Goal: Task Accomplishment & Management: Use online tool/utility

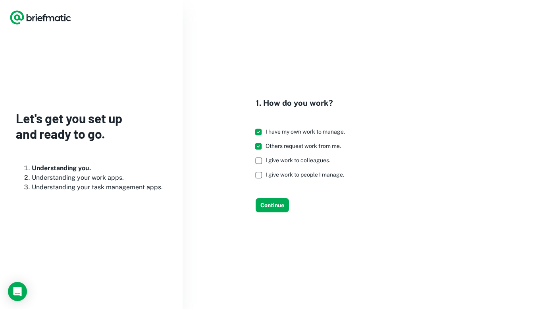
click at [266, 151] on label "Others request work from me." at bounding box center [298, 146] width 94 height 14
click at [273, 206] on button "Continue" at bounding box center [272, 205] width 33 height 14
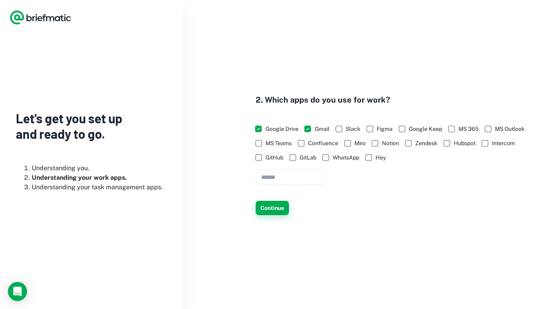
click at [280, 202] on button "Continue" at bounding box center [272, 208] width 33 height 14
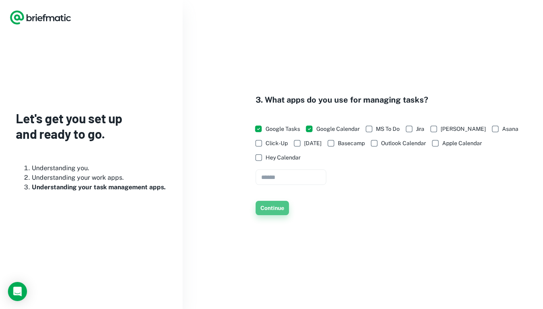
click at [280, 203] on button "Continue" at bounding box center [272, 208] width 33 height 14
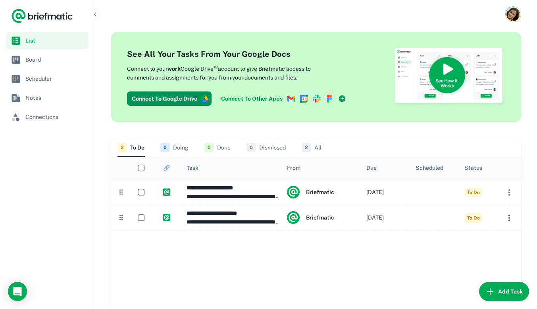
click at [486, 292] on icon "button" at bounding box center [491, 291] width 10 height 10
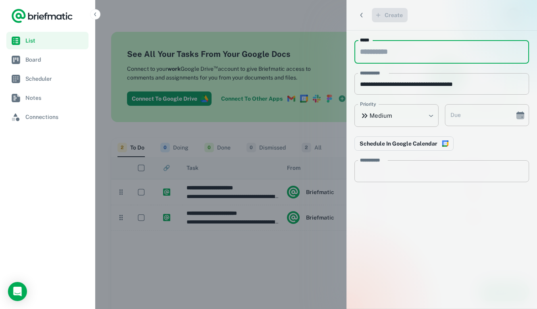
click at [55, 138] on nav "List Board Scheduler Notes Connections" at bounding box center [47, 170] width 95 height 277
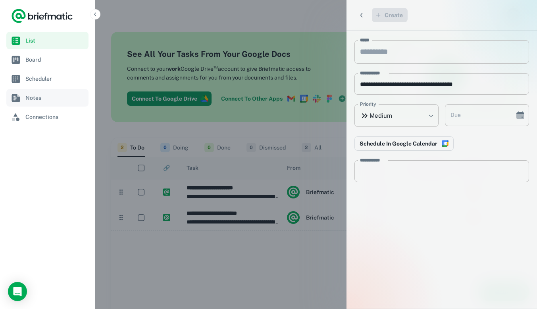
click at [36, 97] on span "Notes" at bounding box center [55, 97] width 60 height 9
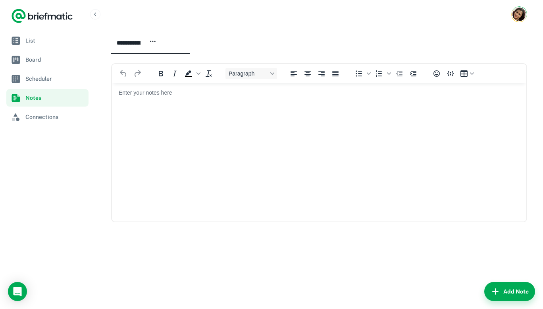
click at [349, 100] on html at bounding box center [319, 92] width 415 height 21
click at [15, 284] on div "Load Chat" at bounding box center [17, 291] width 26 height 26
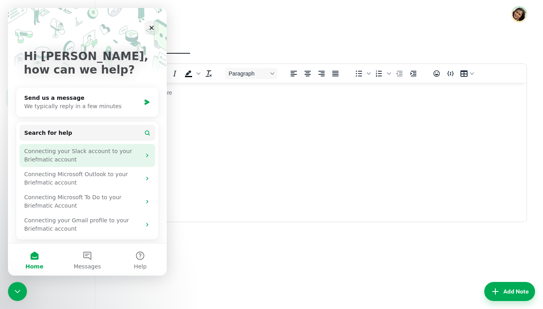
scroll to position [15, 0]
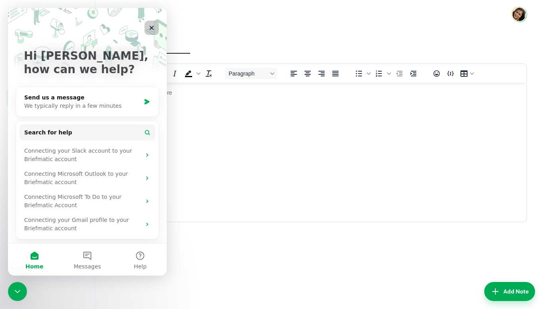
click at [150, 25] on icon "Close" at bounding box center [152, 28] width 6 height 6
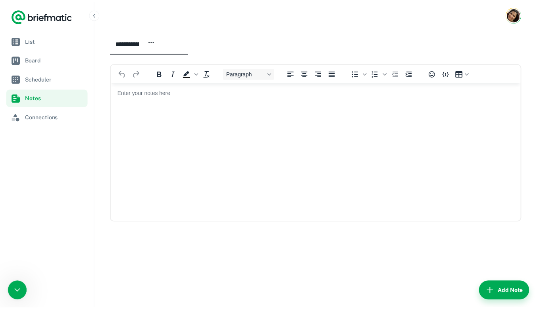
scroll to position [0, 0]
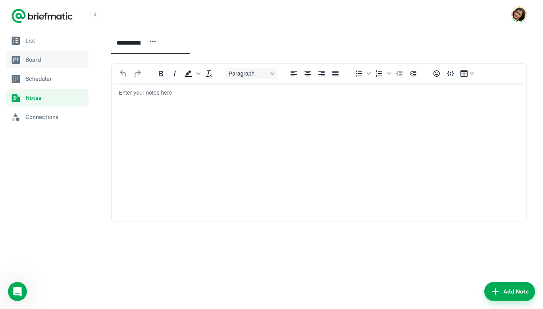
click at [61, 53] on link "Board" at bounding box center [47, 59] width 82 height 17
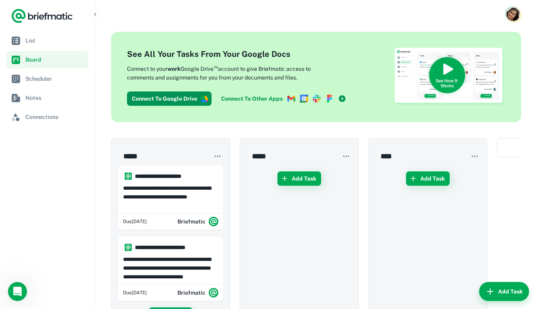
click at [493, 301] on div "**********" at bounding box center [316, 300] width 410 height 324
click at [496, 285] on button "Add Task" at bounding box center [504, 291] width 50 height 19
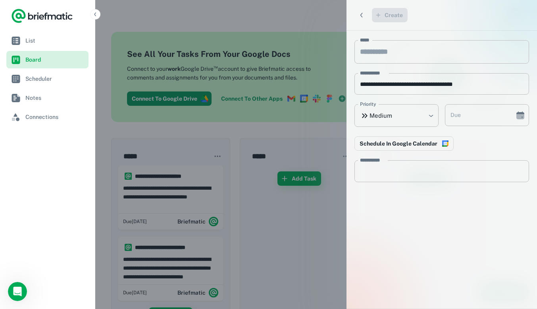
drag, startPoint x: 70, startPoint y: 154, endPoint x: 39, endPoint y: 60, distance: 99.7
click at [70, 154] on nav "List Board Scheduler Notes Connections" at bounding box center [47, 170] width 95 height 277
click at [40, 50] on ul "List Board Scheduler Notes Connections" at bounding box center [47, 79] width 82 height 94
click at [41, 43] on span "List" at bounding box center [55, 40] width 60 height 9
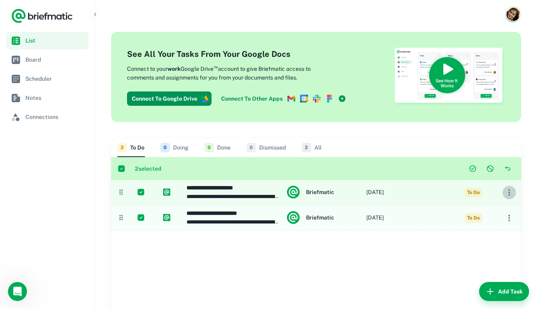
click at [506, 189] on icon "button" at bounding box center [510, 192] width 10 height 10
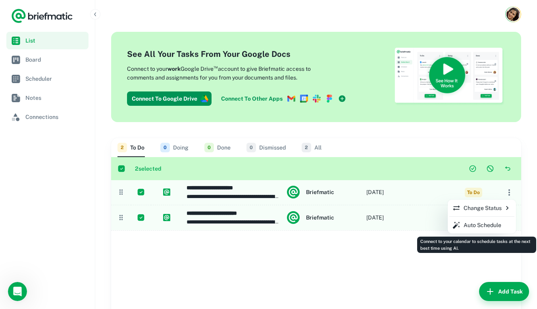
click at [474, 247] on div "Connect to your calendar to schedule tasks at the next best time using AI." at bounding box center [476, 244] width 119 height 16
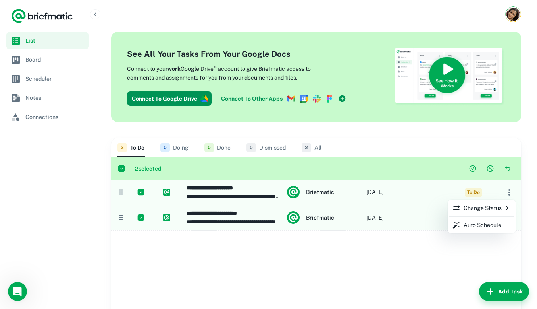
click at [454, 279] on div at bounding box center [268, 154] width 537 height 309
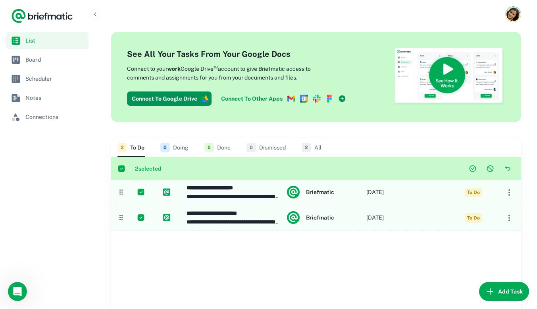
click at [495, 295] on icon "button" at bounding box center [491, 291] width 10 height 10
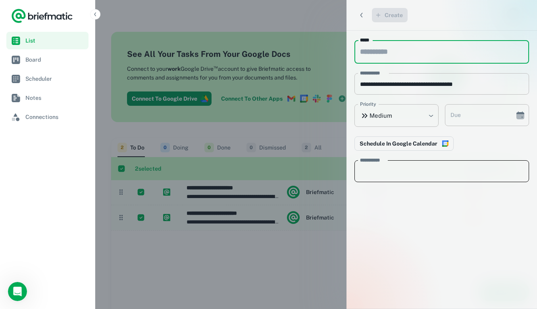
click at [404, 171] on textarea "**********" at bounding box center [442, 171] width 164 height 9
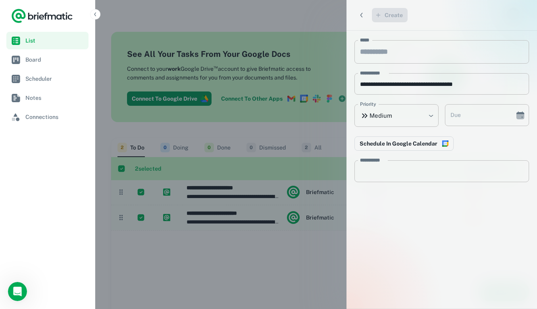
click at [300, 11] on div at bounding box center [268, 154] width 537 height 309
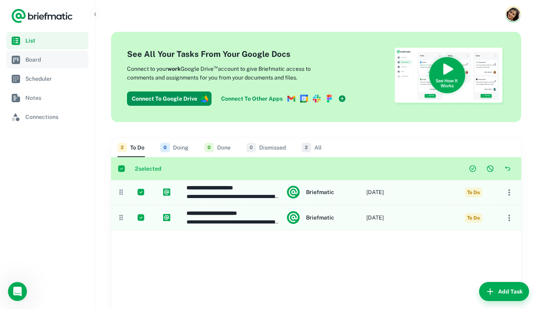
drag, startPoint x: 36, startPoint y: 55, endPoint x: 35, endPoint y: 63, distance: 7.6
click at [36, 55] on span "Board" at bounding box center [55, 59] width 60 height 9
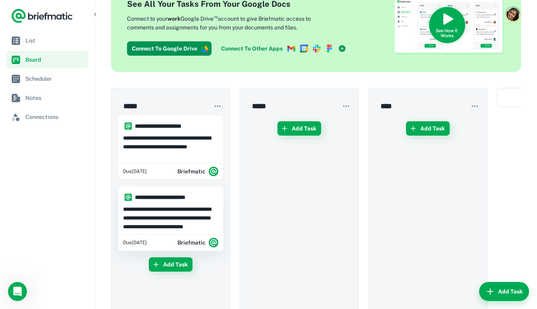
scroll to position [119, 0]
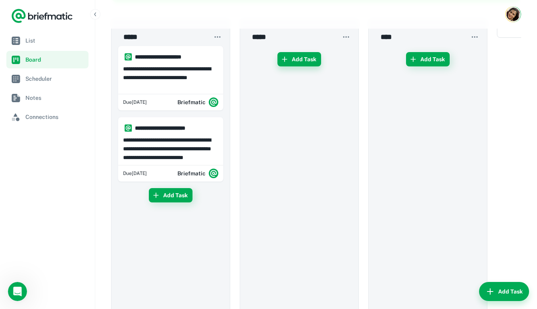
click at [297, 56] on button "Add Task" at bounding box center [300, 59] width 44 height 14
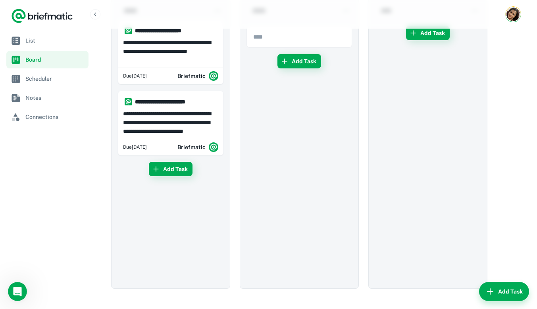
scroll to position [160, 0]
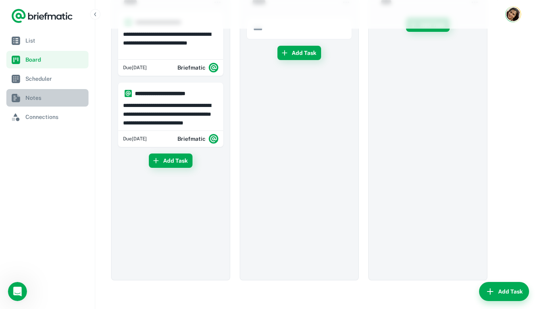
click at [42, 100] on span "Notes" at bounding box center [55, 97] width 60 height 9
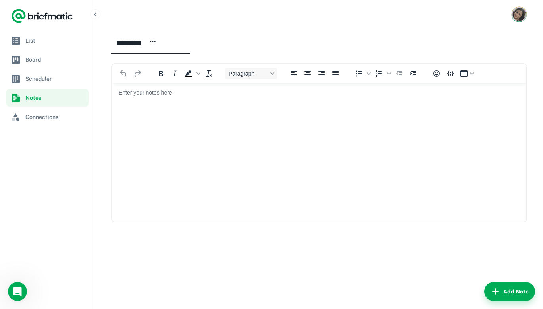
click at [513, 17] on img "Account button" at bounding box center [520, 15] width 14 height 14
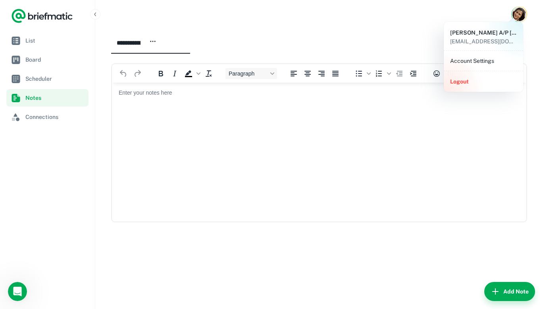
click at [491, 269] on div at bounding box center [271, 154] width 543 height 309
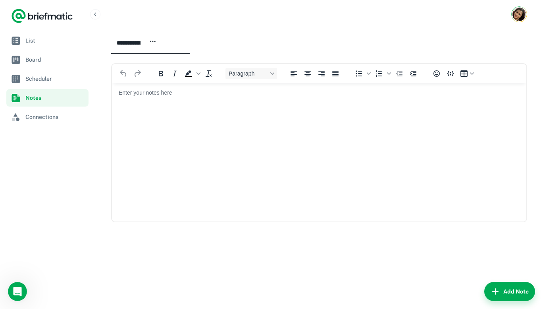
click at [232, 103] on html at bounding box center [319, 92] width 415 height 21
click at [156, 43] on icon "button" at bounding box center [152, 41] width 7 height 7
click at [189, 55] on li "Change title" at bounding box center [177, 56] width 52 height 14
click at [111, 32] on button "********* ​" at bounding box center [141, 43] width 60 height 22
type input "**********"
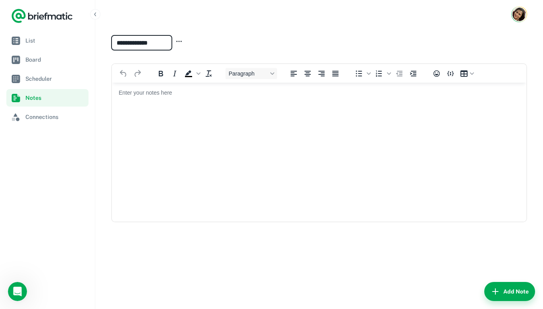
click at [245, 84] on html at bounding box center [319, 92] width 415 height 21
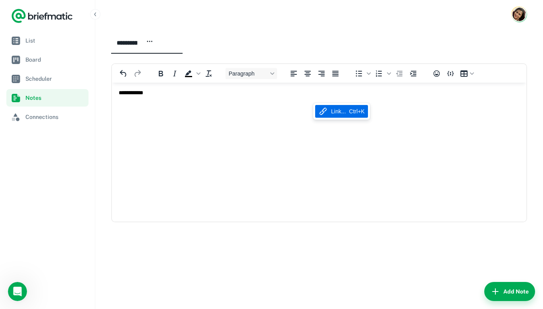
click at [284, 105] on p "Rich Text Area" at bounding box center [319, 106] width 401 height 8
click at [27, 37] on span "List" at bounding box center [55, 40] width 60 height 9
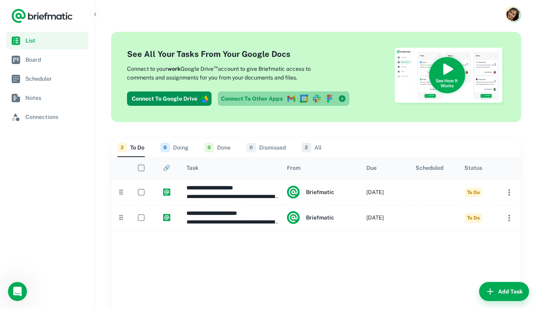
click at [341, 96] on icon at bounding box center [342, 98] width 7 height 7
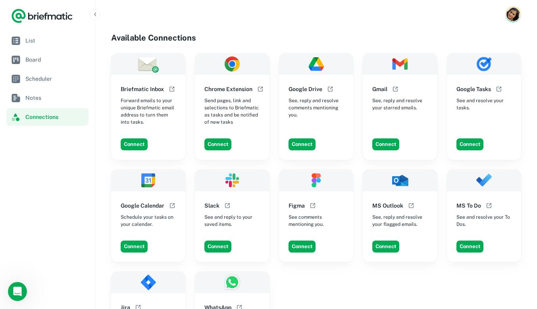
click at [29, 15] on icon "Logo" at bounding box center [30, 16] width 5 height 7
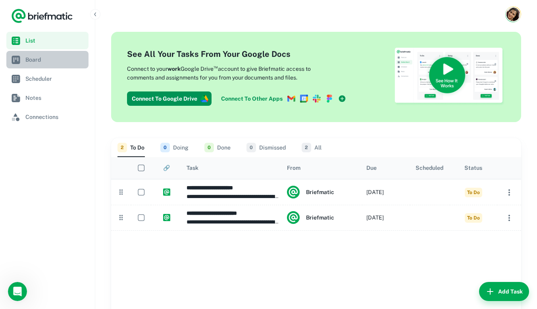
click at [57, 61] on span "Board" at bounding box center [55, 59] width 60 height 9
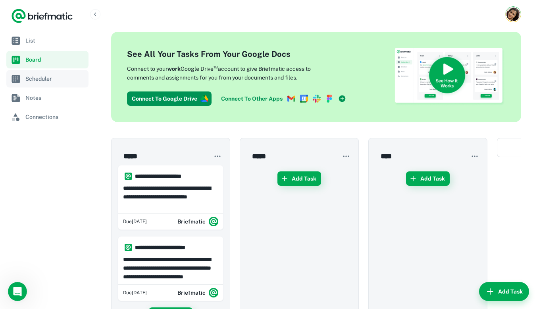
click at [63, 78] on span "Scheduler" at bounding box center [55, 78] width 60 height 9
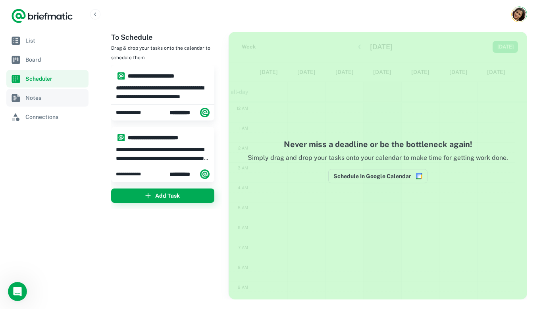
scroll to position [120, 0]
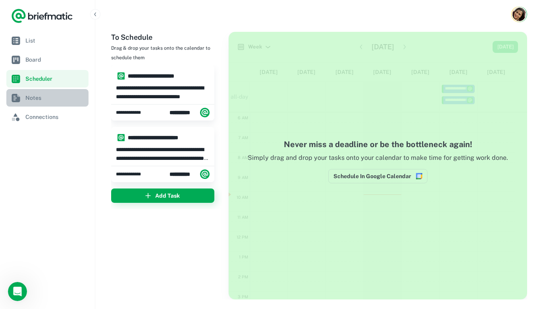
click at [69, 91] on link "Notes" at bounding box center [47, 97] width 82 height 17
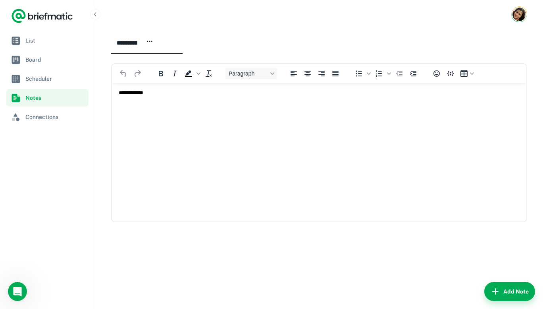
click at [149, 112] on html "**********" at bounding box center [319, 99] width 415 height 34
